Goal: Information Seeking & Learning: Learn about a topic

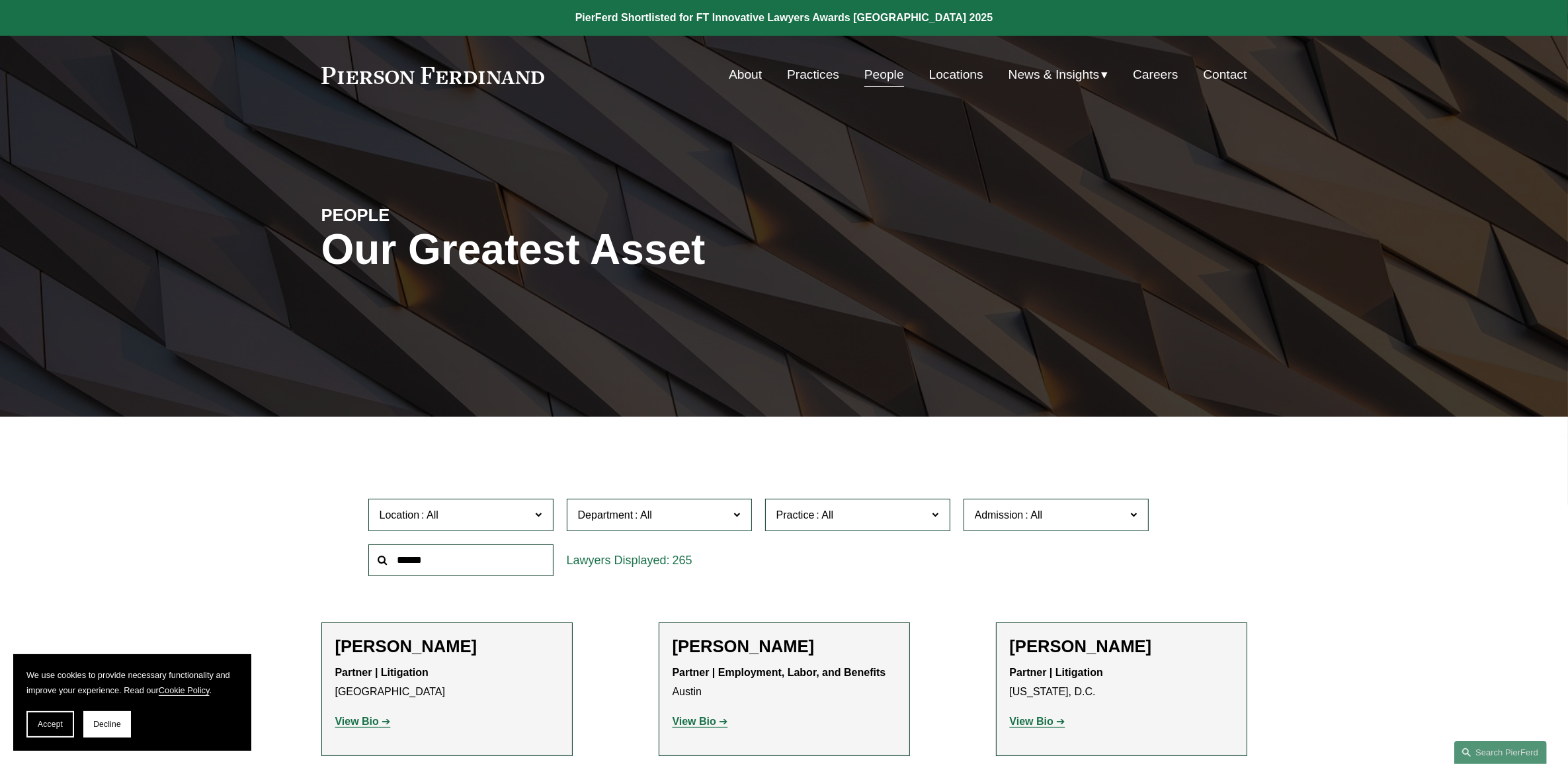
click at [826, 70] on link "Practices" at bounding box center [813, 74] width 52 height 25
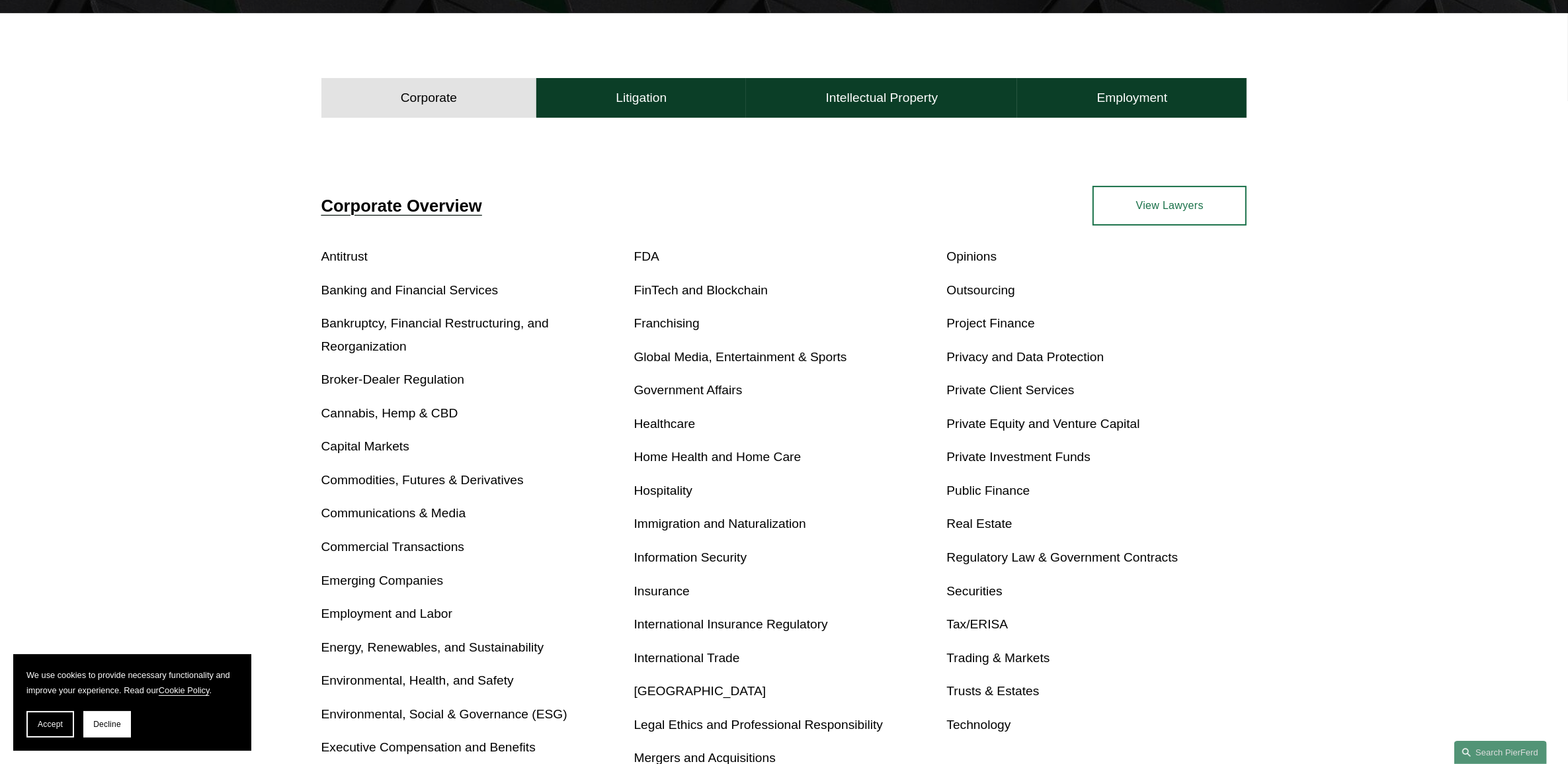
scroll to position [413, 0]
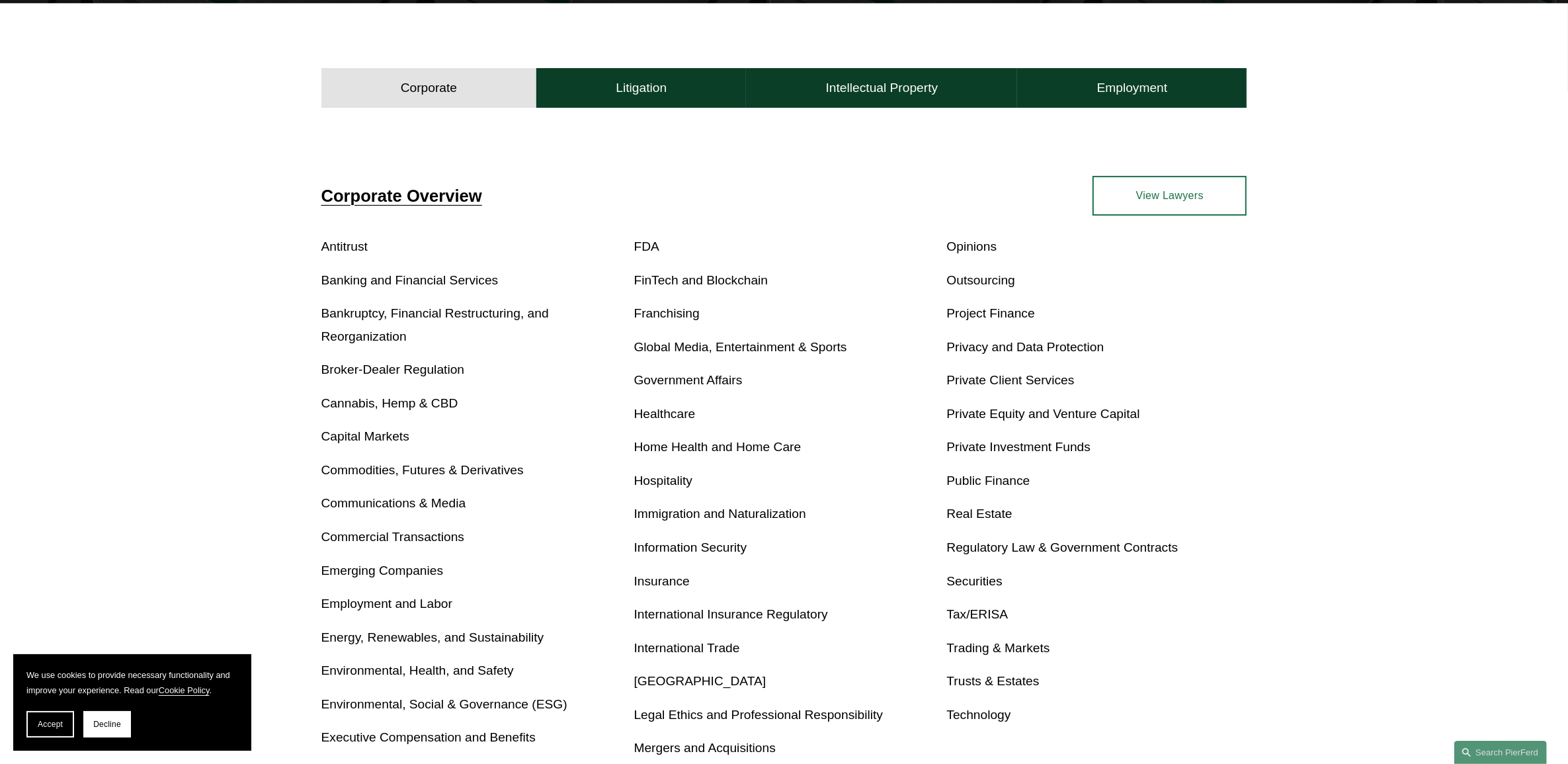
click at [989, 511] on link "Real Estate" at bounding box center [979, 514] width 65 height 14
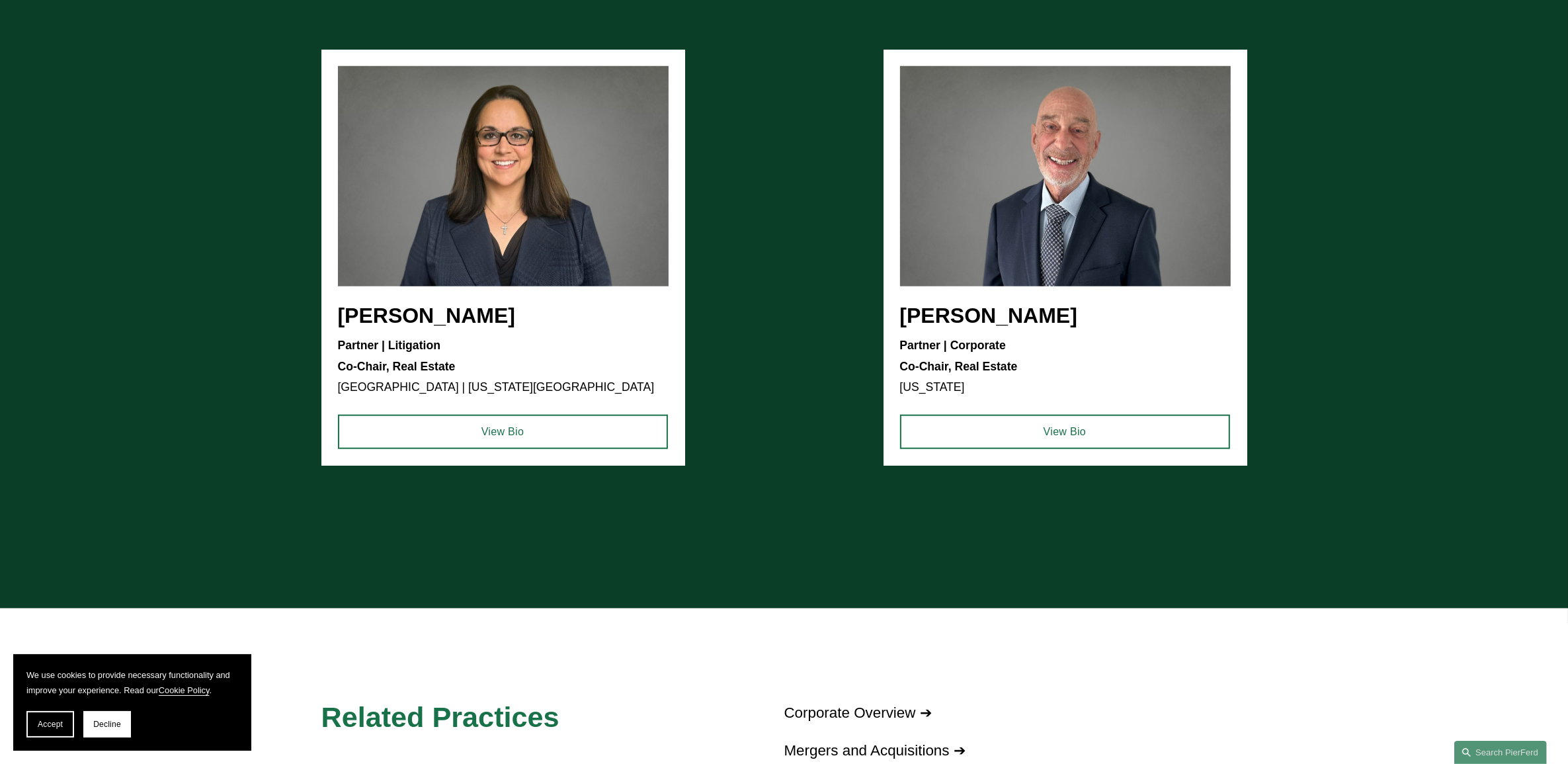
scroll to position [1405, 0]
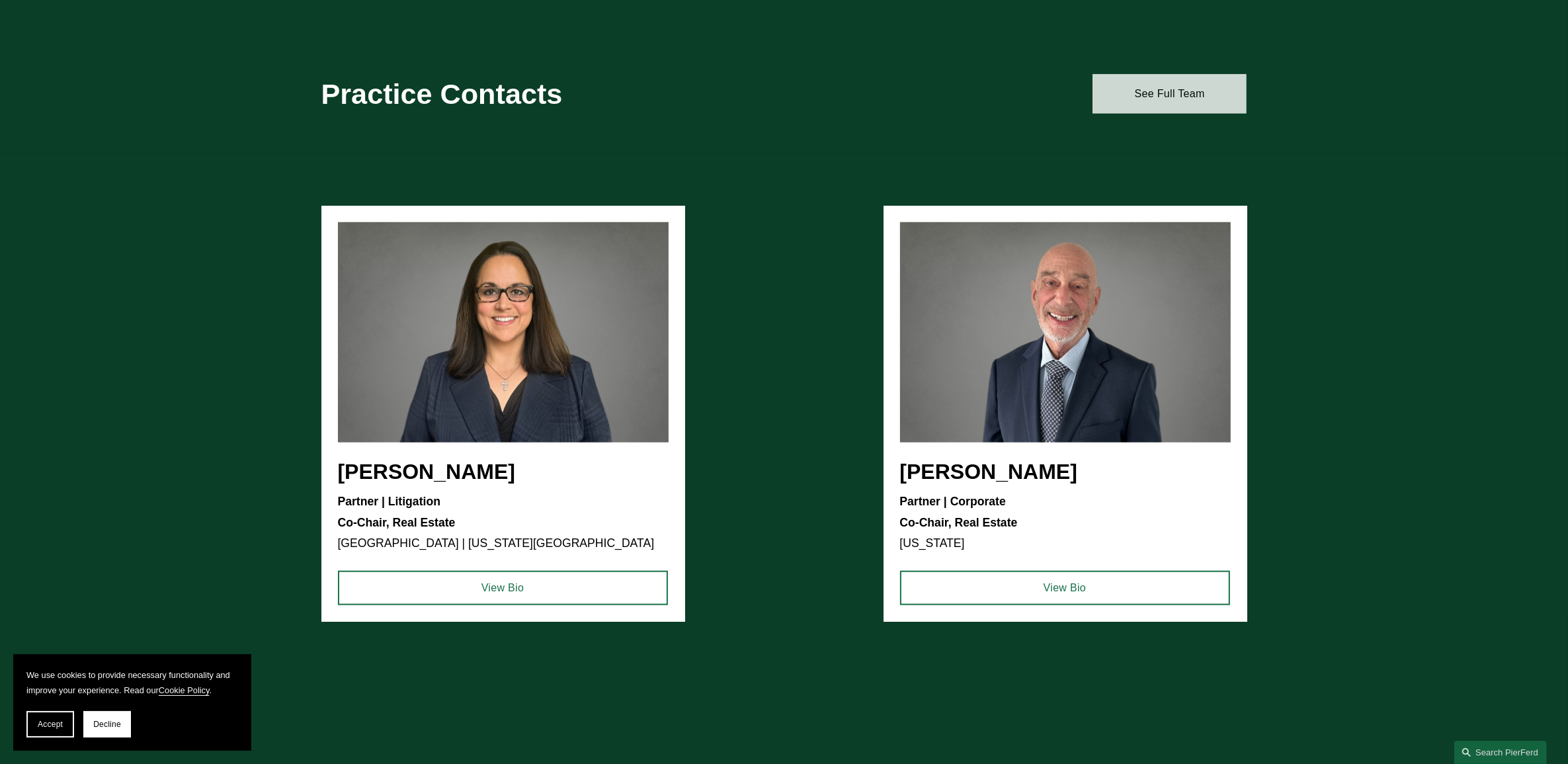
click at [1163, 100] on link "See Full Team" at bounding box center [1169, 94] width 154 height 39
click at [1184, 105] on link "See Full Team" at bounding box center [1169, 94] width 154 height 39
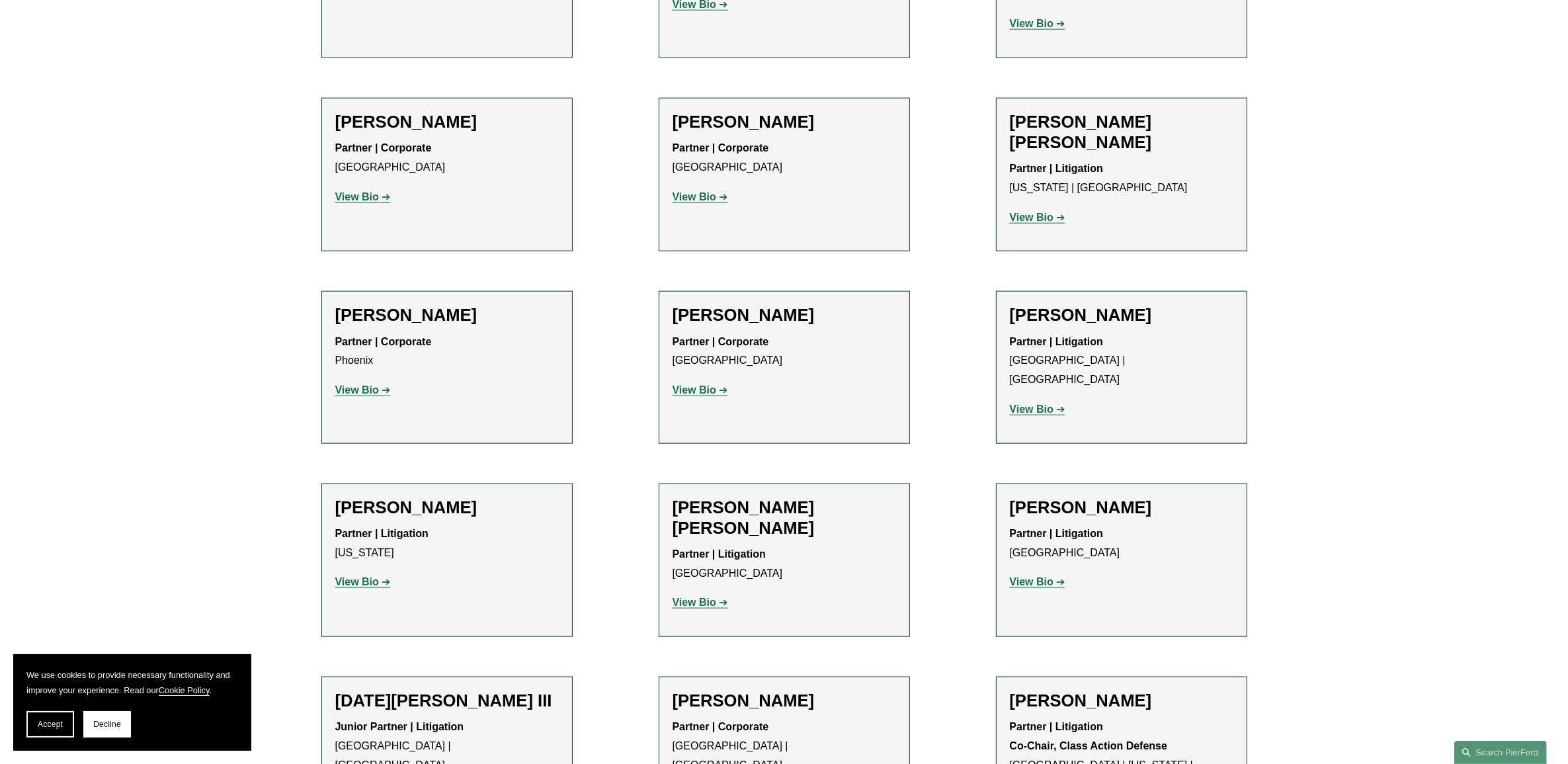
scroll to position [1901, 0]
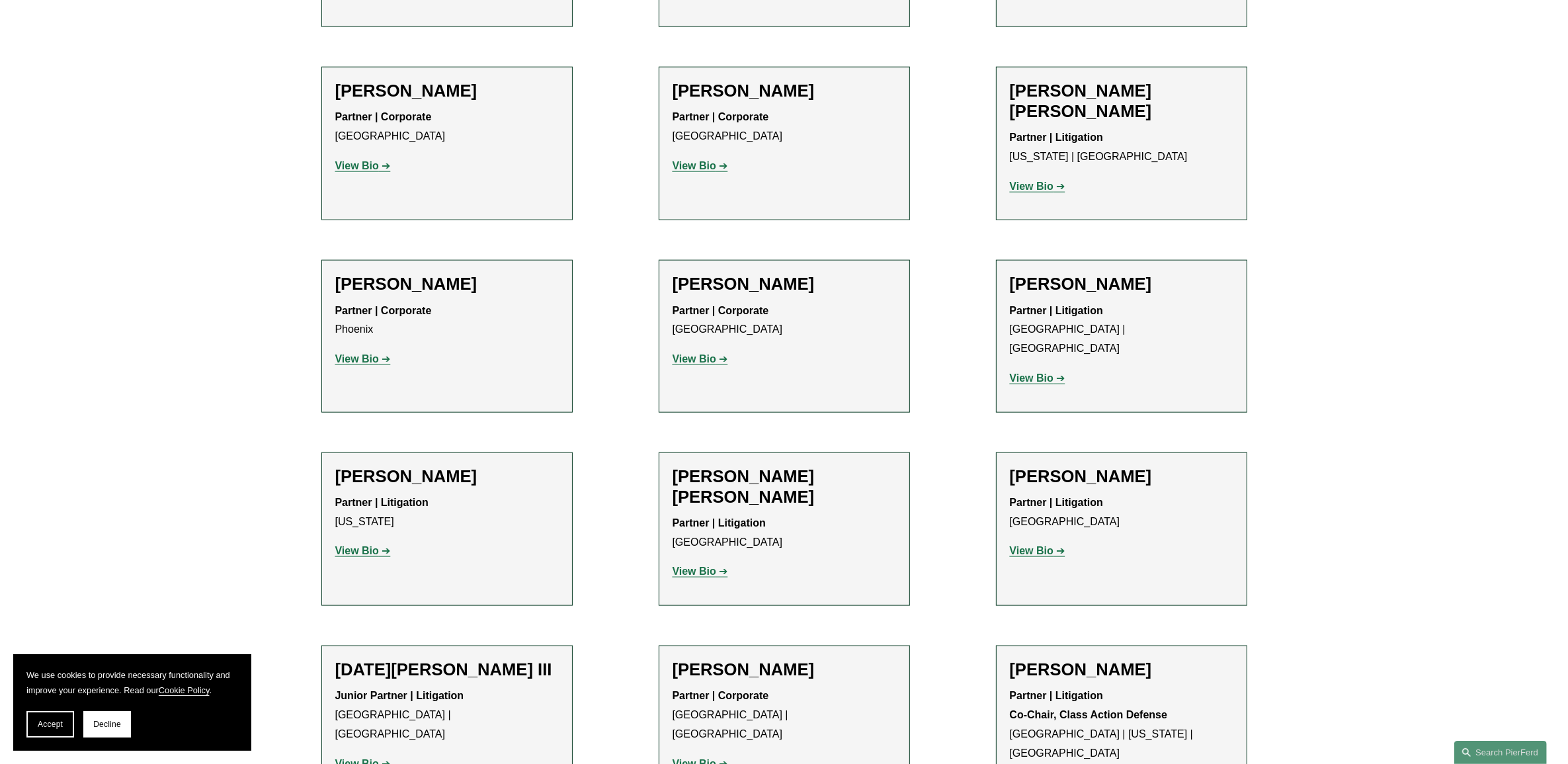
click at [966, 259] on ul "Filter Location All Atlanta Austin Bellevue Boston Charlotte Chicago Cincinnati…" at bounding box center [783, 69] width 1020 height 3035
click at [612, 336] on ul "Filter Location All Atlanta Austin Bellevue Boston Charlotte Chicago Cincinnati…" at bounding box center [783, 69] width 1020 height 3035
drag, startPoint x: 782, startPoint y: 242, endPoint x: 795, endPoint y: 236, distance: 14.3
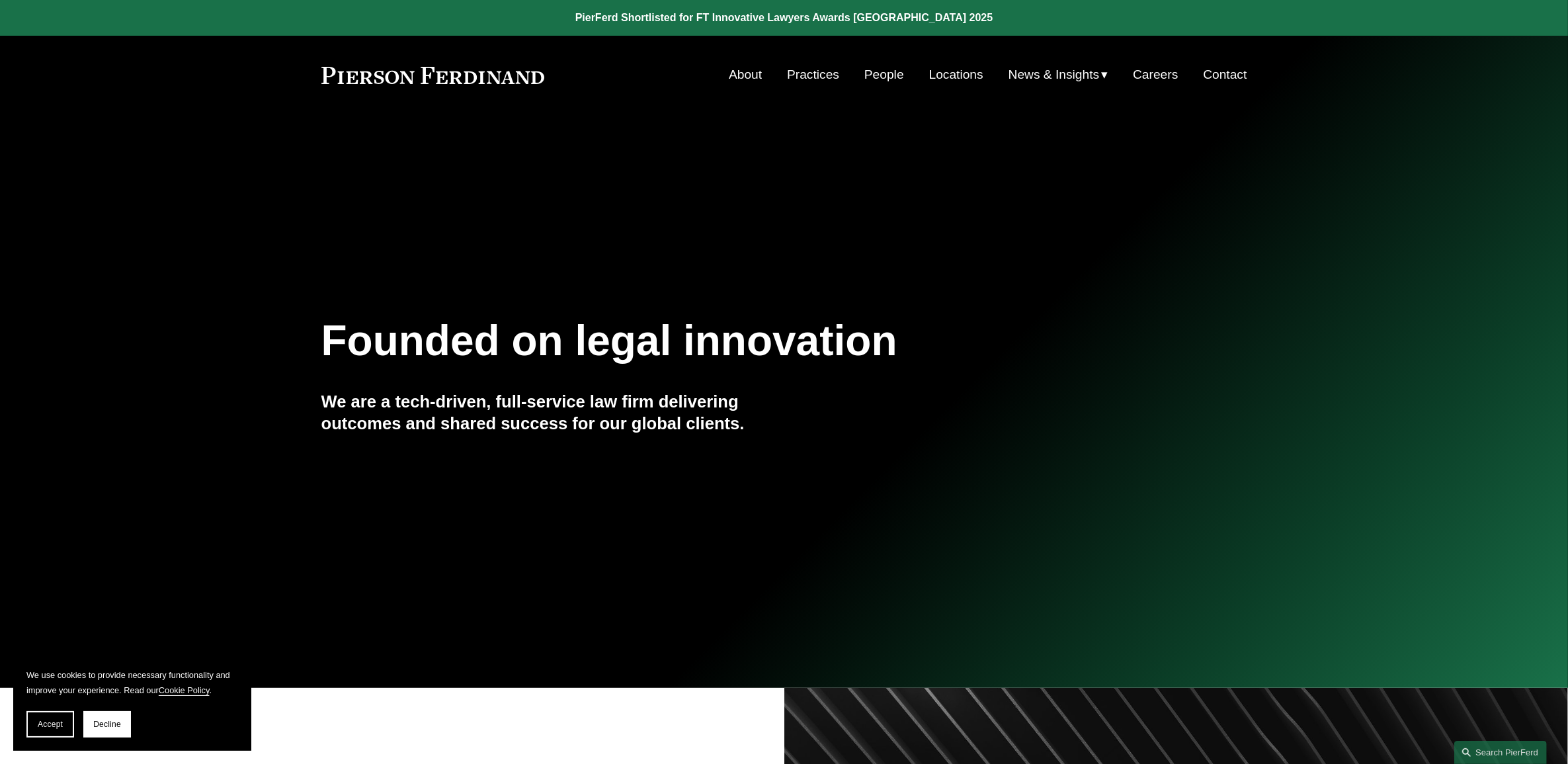
click at [894, 73] on link "People" at bounding box center [884, 74] width 39 height 25
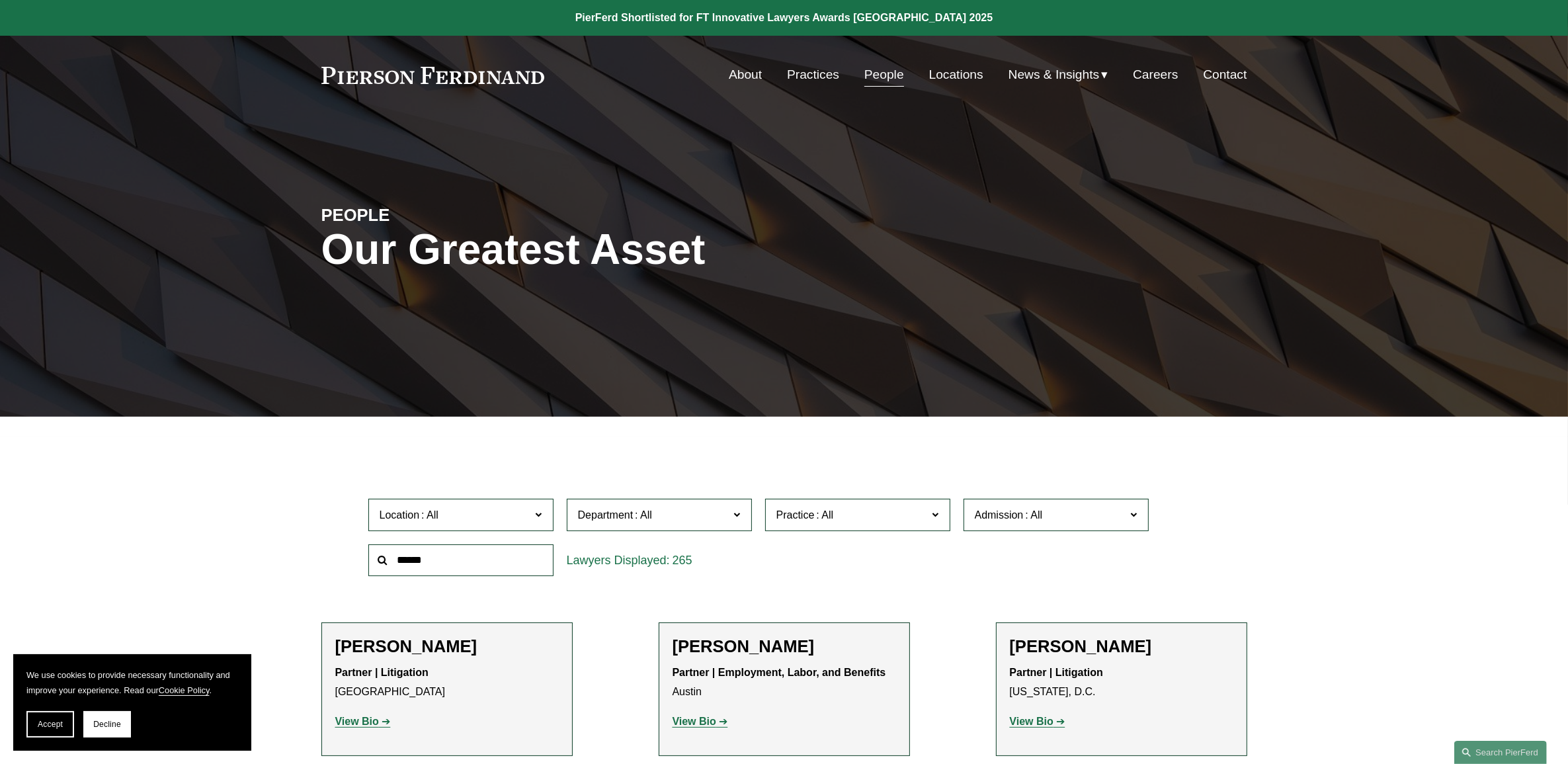
scroll to position [6683, 0]
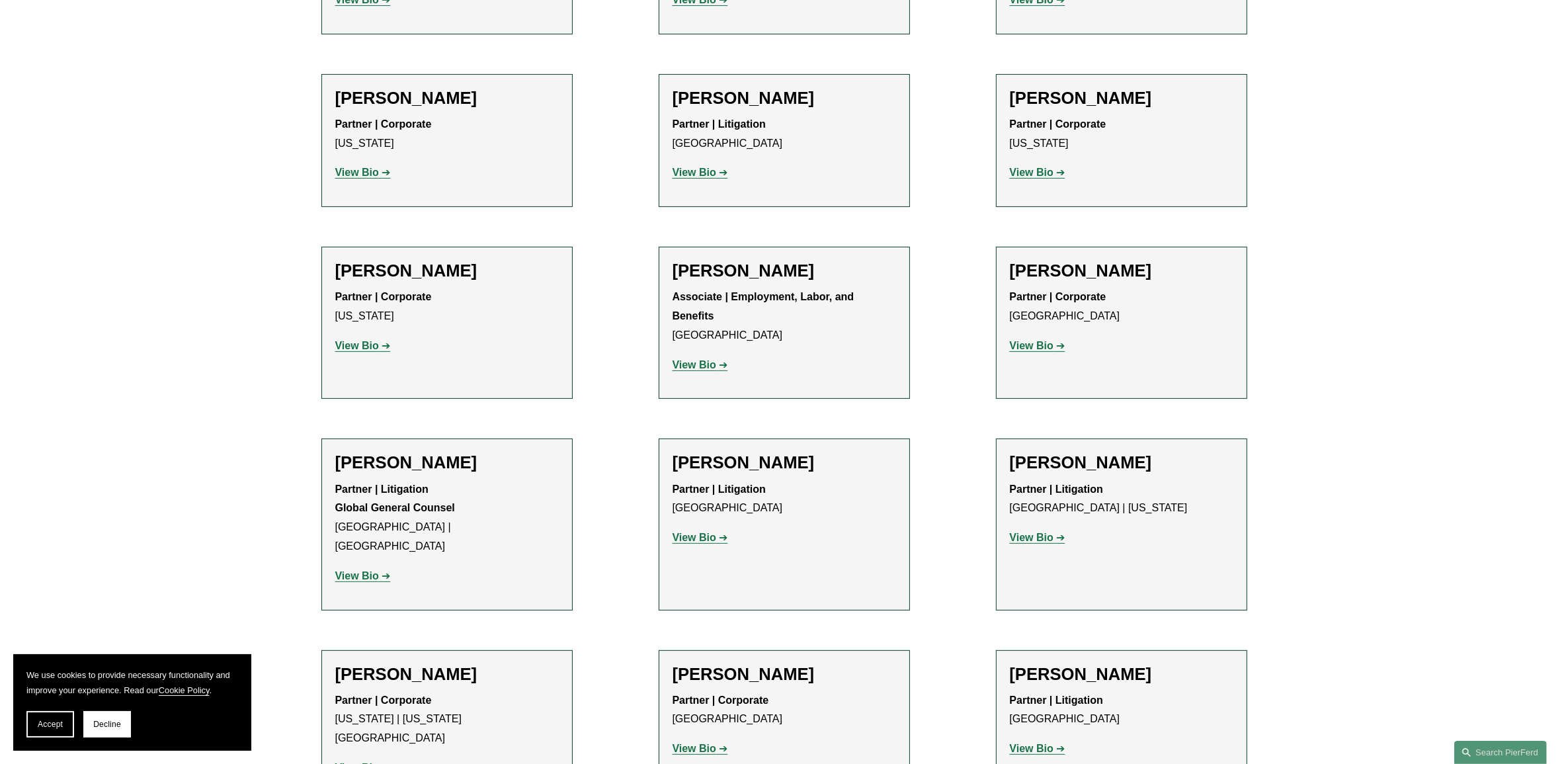
click at [1046, 743] on strong "View Bio" at bounding box center [1032, 748] width 44 height 11
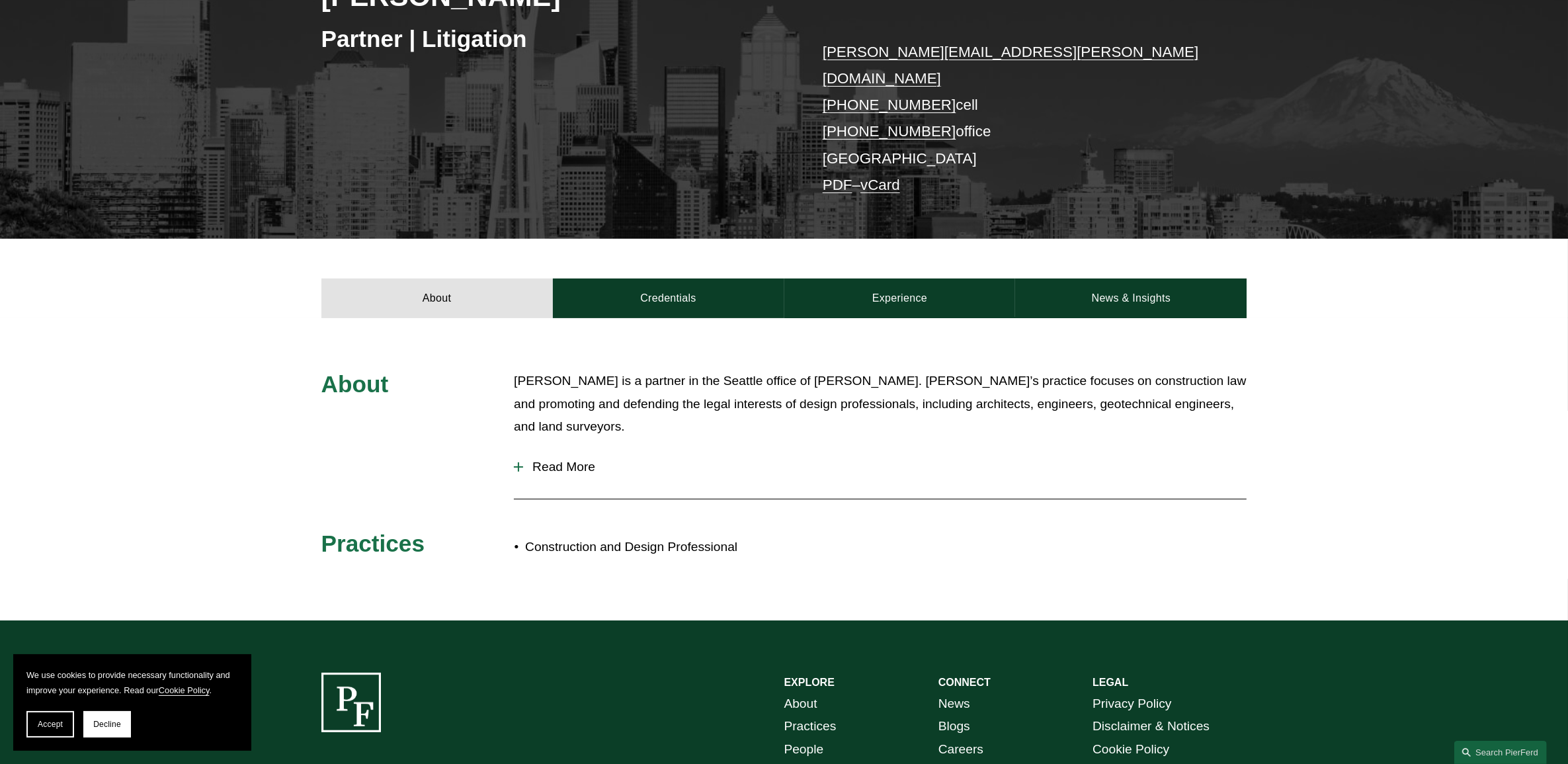
scroll to position [330, 0]
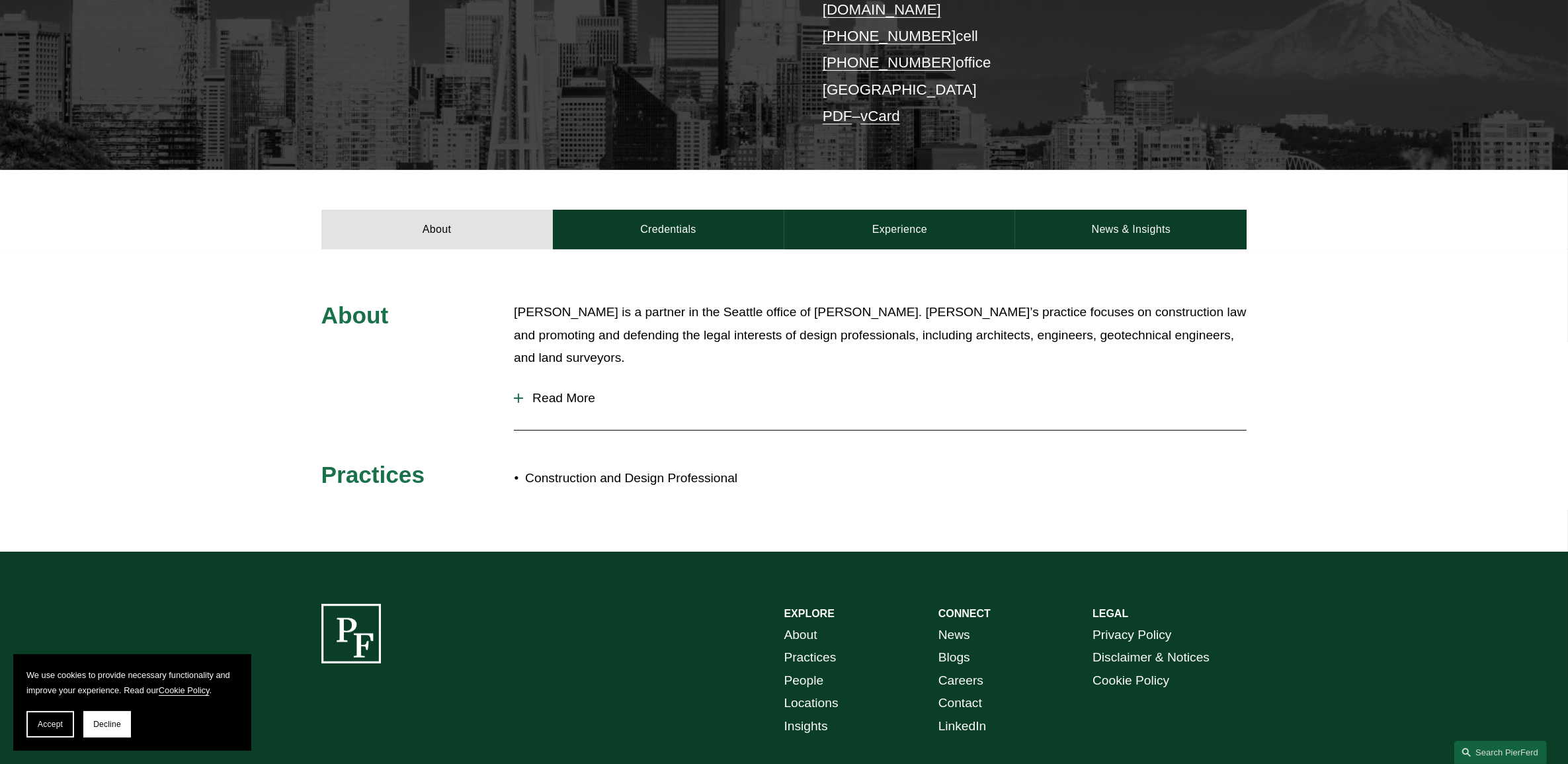
click at [564, 391] on span "Read More" at bounding box center [885, 398] width 723 height 14
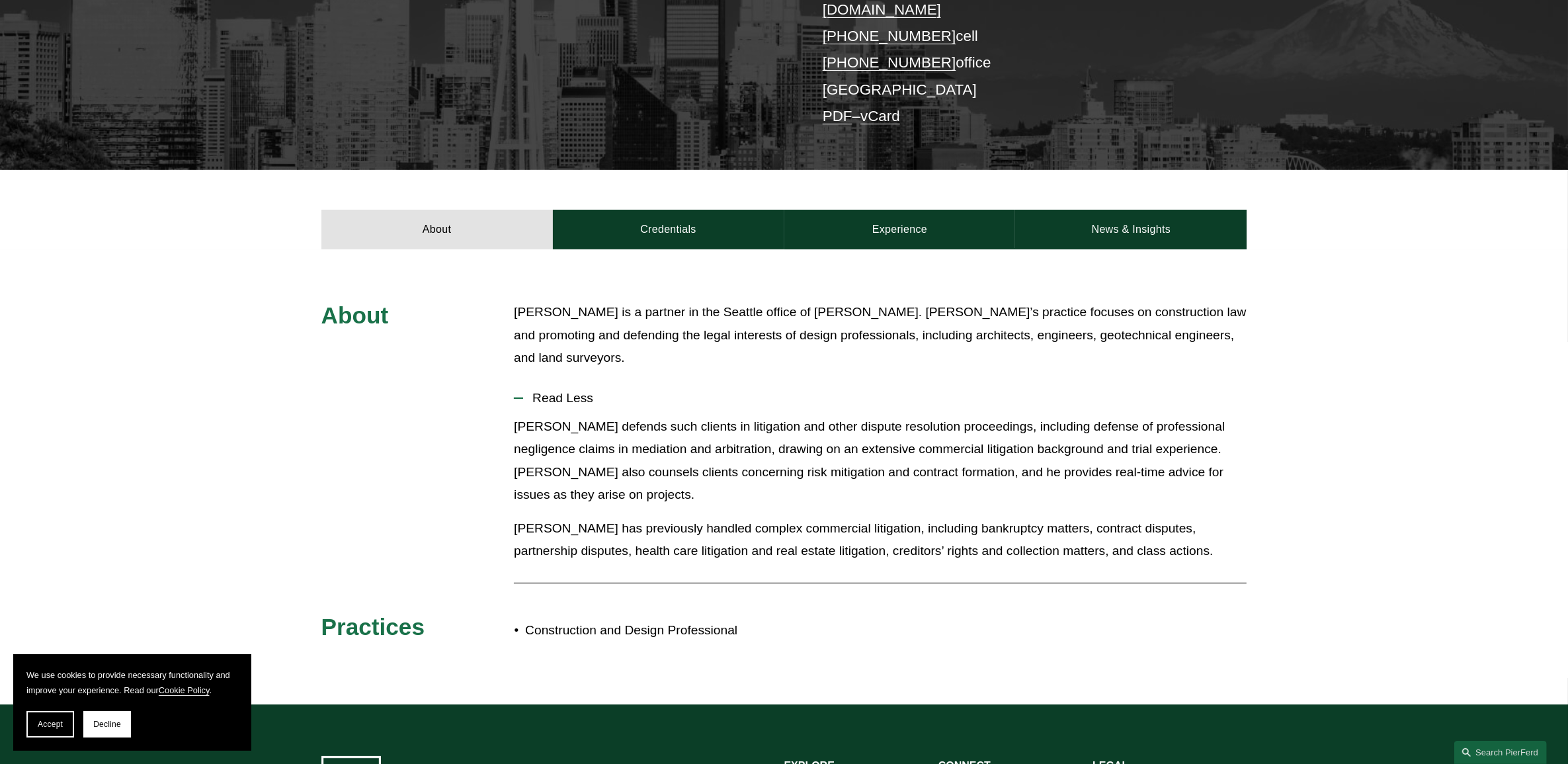
click at [691, 454] on p "Frank defends such clients in litigation and other dispute resolution proceedin…" at bounding box center [880, 461] width 733 height 91
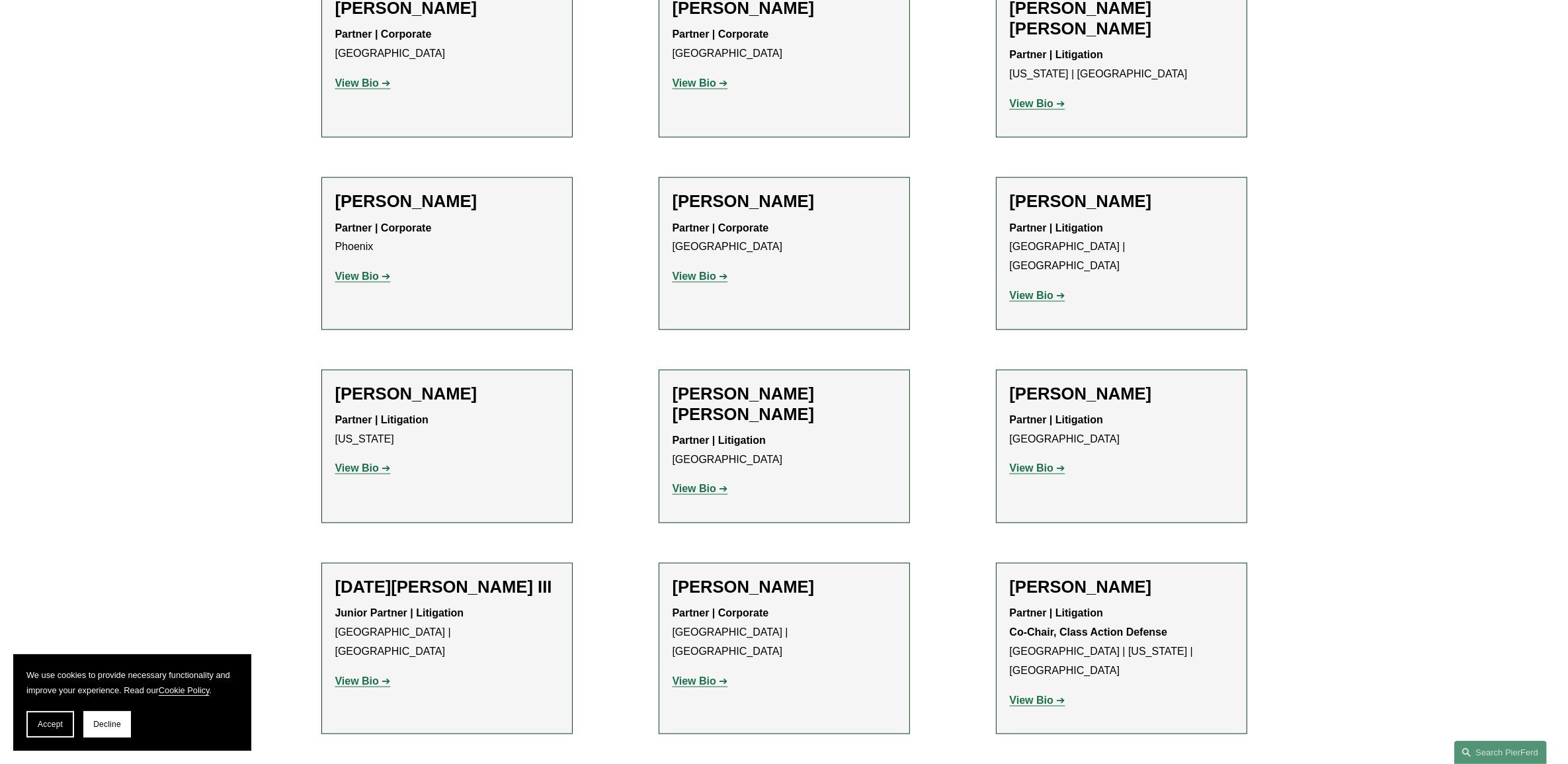
scroll to position [2066, 0]
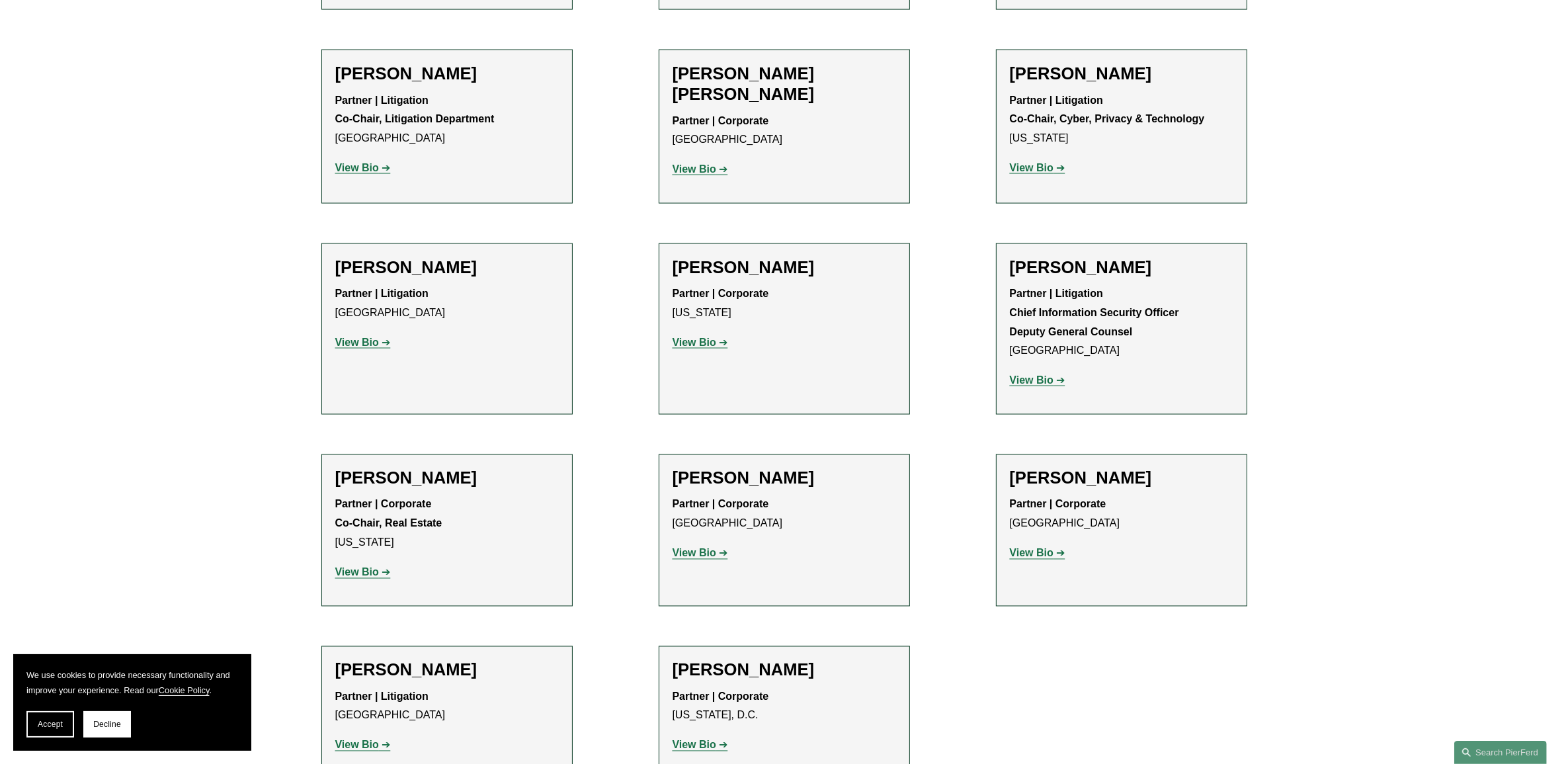
scroll to position [2727, 0]
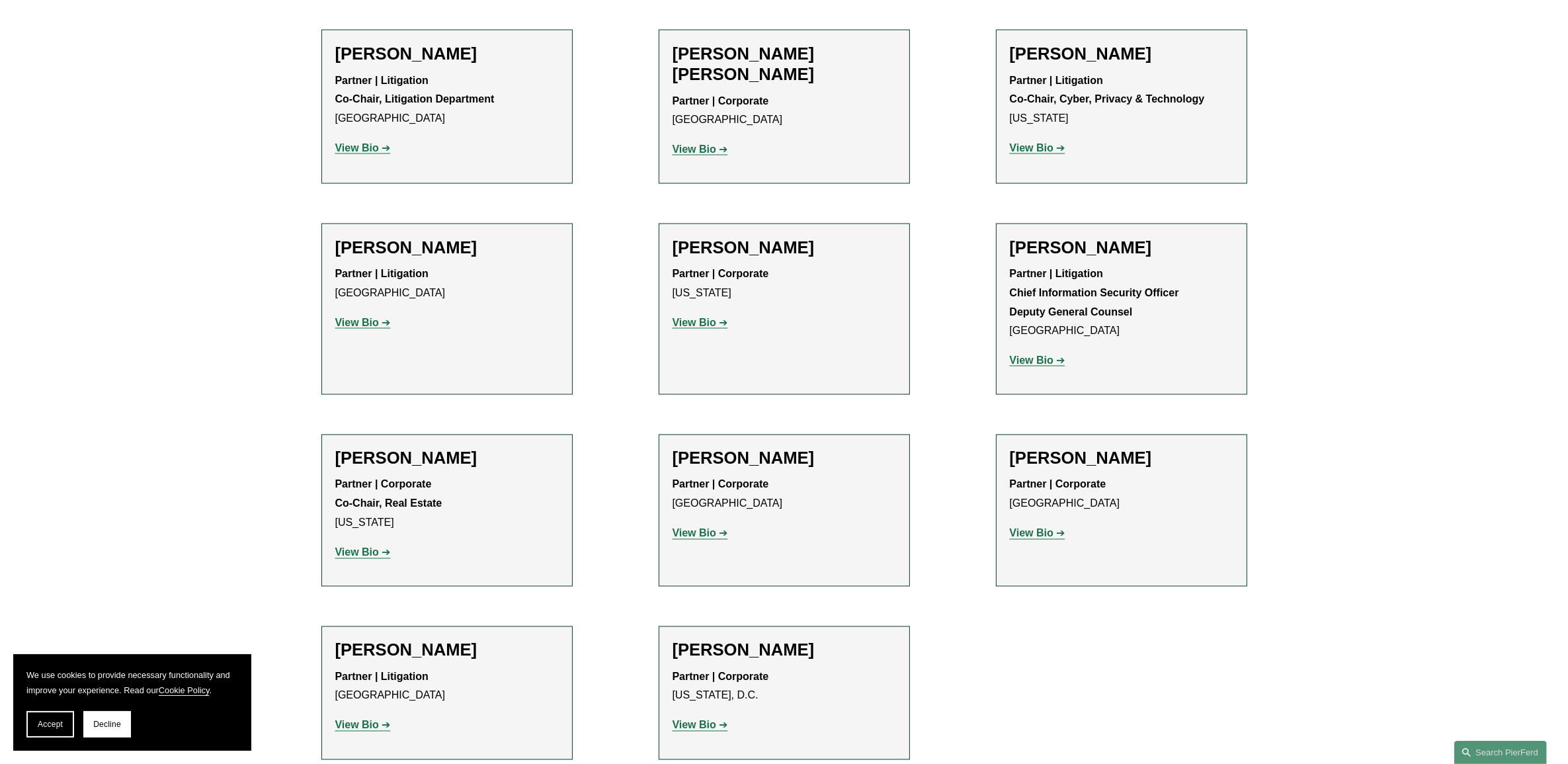
click at [361, 719] on strong "View Bio" at bounding box center [357, 725] width 44 height 11
click at [1021, 528] on strong "View Bio" at bounding box center [1032, 533] width 44 height 11
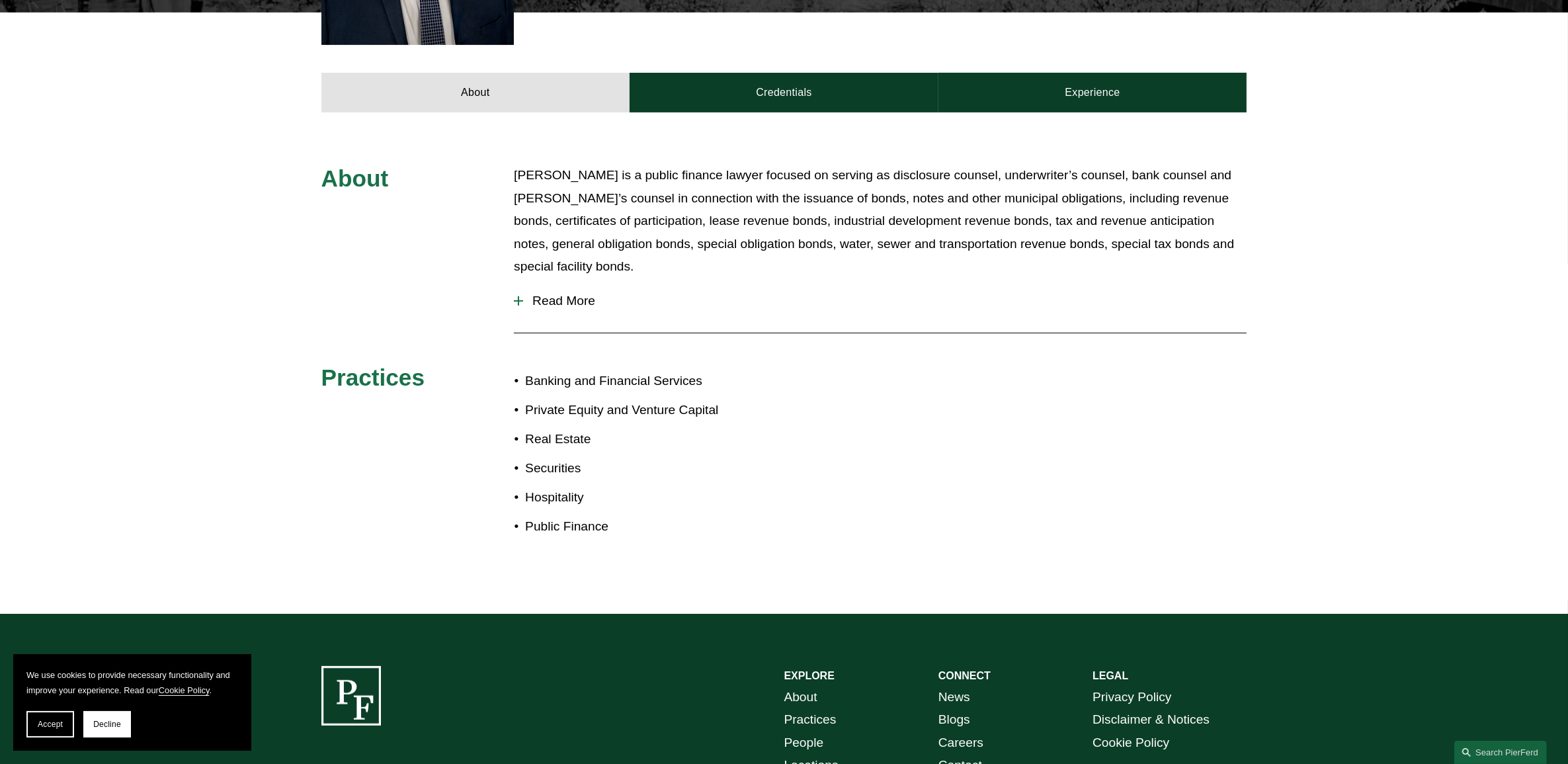
scroll to position [578, 0]
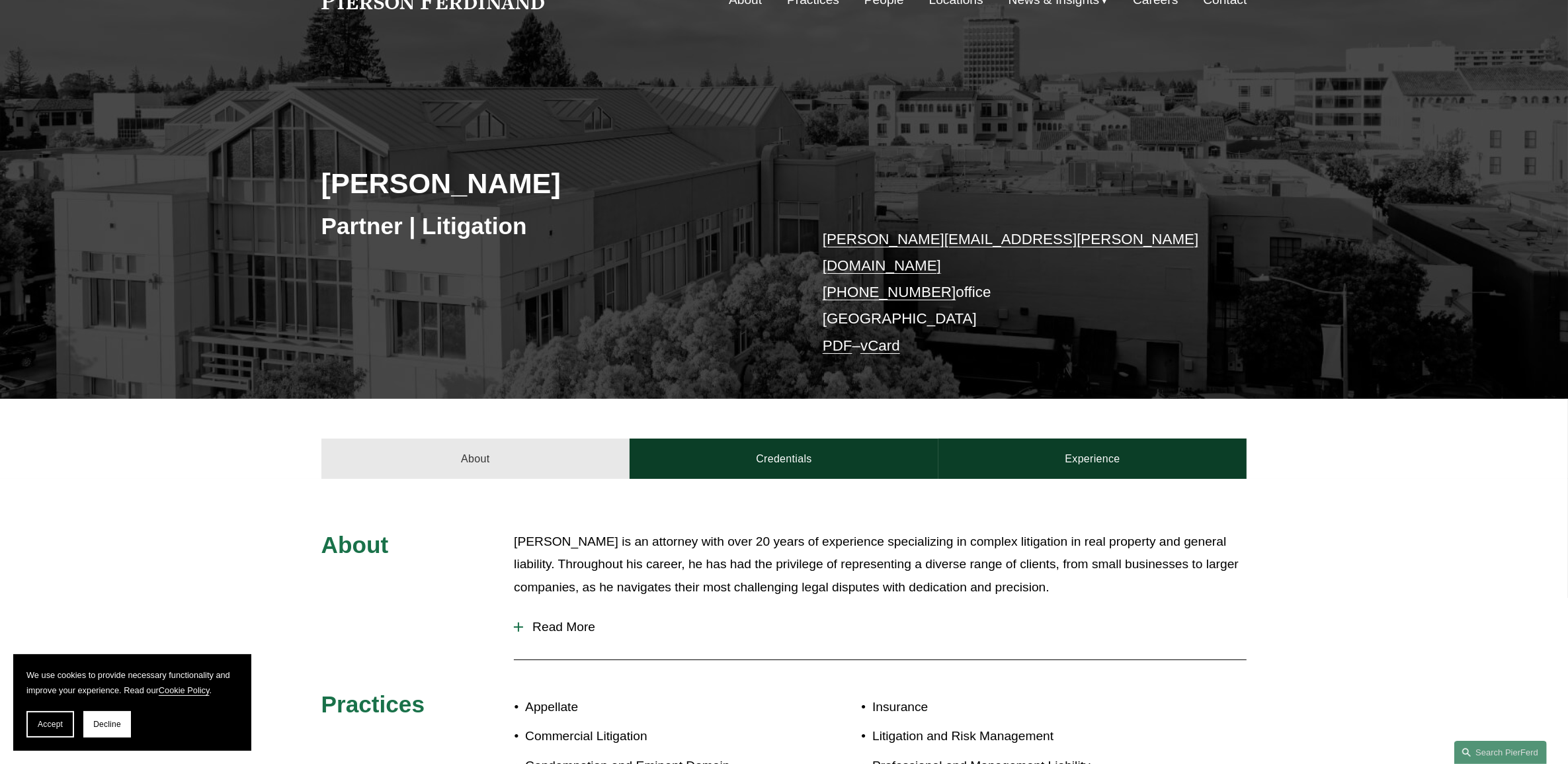
scroll to position [496, 0]
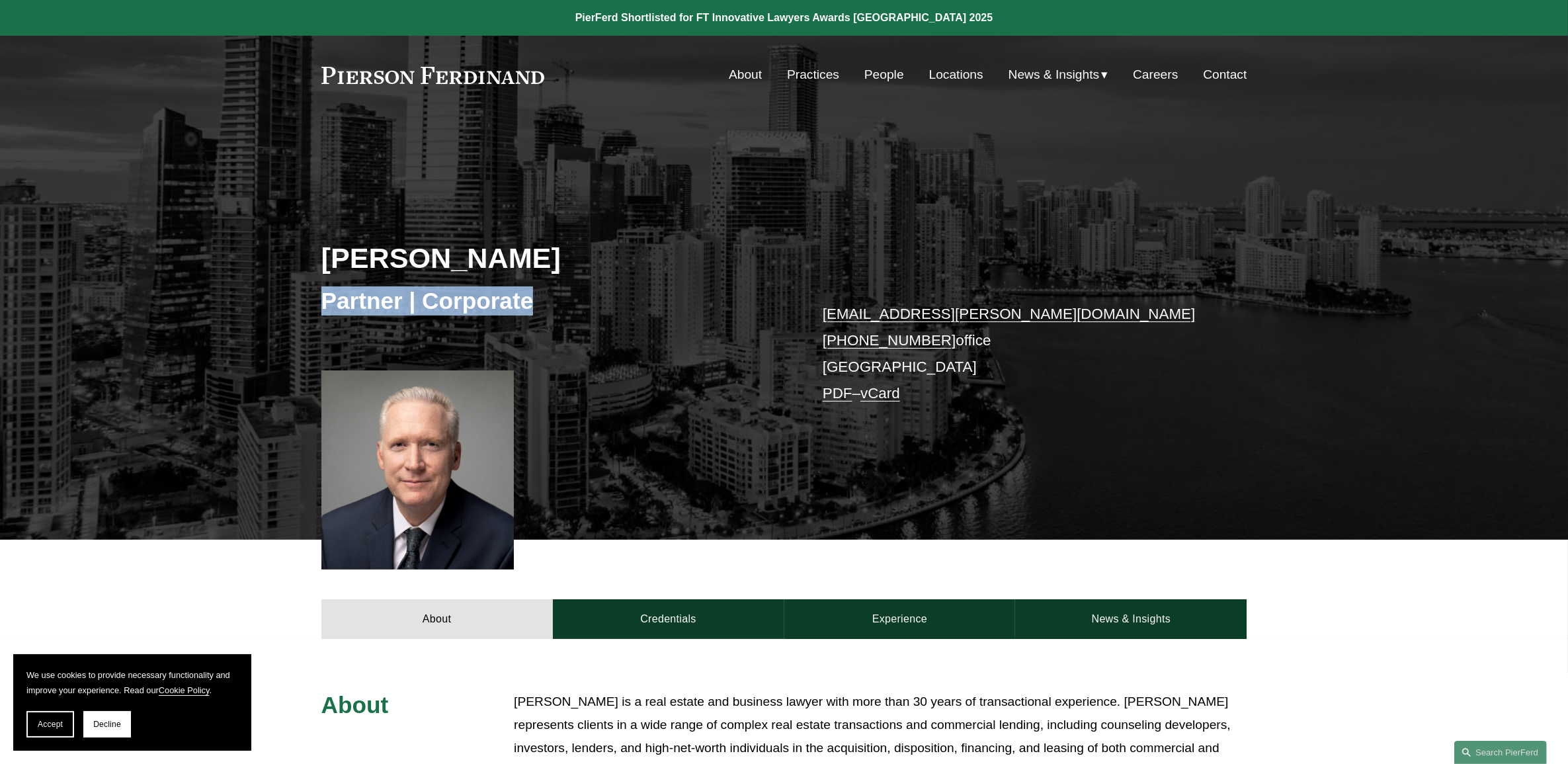
drag, startPoint x: 314, startPoint y: 298, endPoint x: 544, endPoint y: 303, distance: 230.1
click at [544, 303] on div "Mark S. Weinberg Partner | Corporate mark.weinberg@pierferd.com +1.305.239.3953…" at bounding box center [784, 350] width 1568 height 378
drag, startPoint x: 544, startPoint y: 303, endPoint x: 417, endPoint y: 291, distance: 127.6
copy h3 "Partner | Corporate"
